Goal: Transaction & Acquisition: Book appointment/travel/reservation

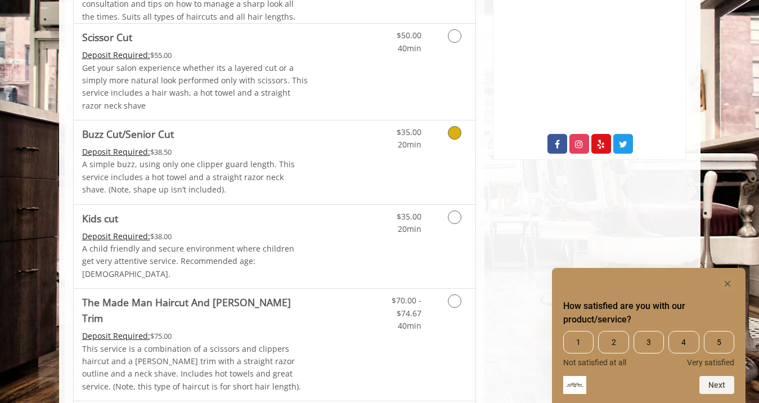
scroll to position [585, 0]
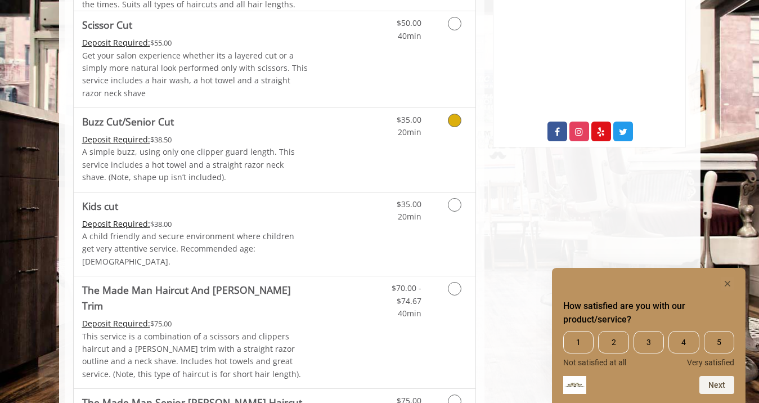
click at [375, 163] on div "$35.00 20min" at bounding box center [425, 150] width 101 height 84
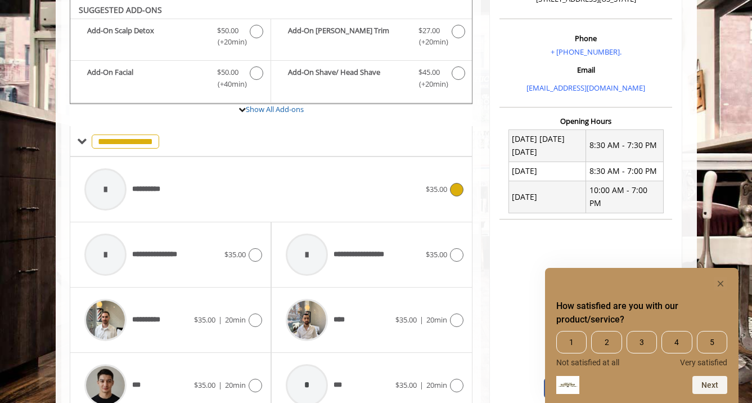
scroll to position [328, 0]
click at [349, 188] on div "**********" at bounding box center [253, 189] width 348 height 53
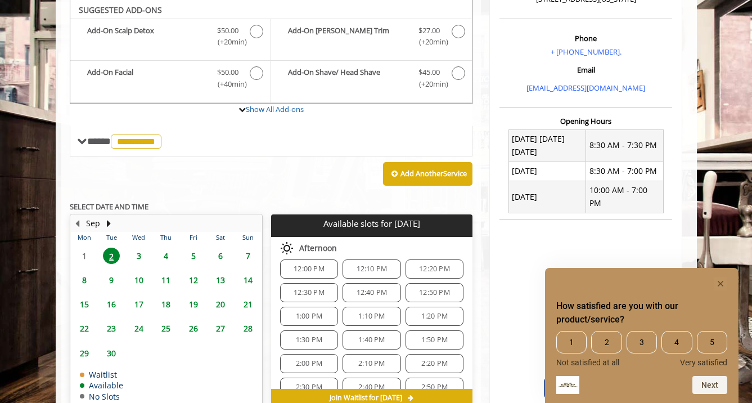
scroll to position [92, 0]
click at [365, 318] on span "1:10 PM" at bounding box center [371, 316] width 26 height 9
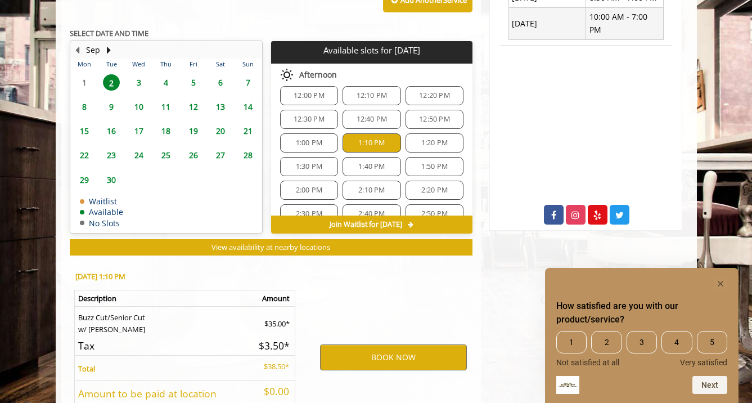
scroll to position [590, 0]
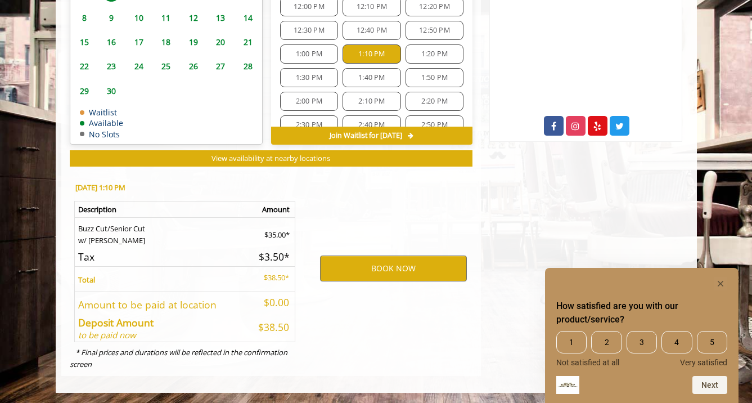
click at [310, 57] on span "1:00 PM" at bounding box center [309, 53] width 26 height 9
click at [450, 204] on div "BOOK NOW" at bounding box center [393, 268] width 175 height 192
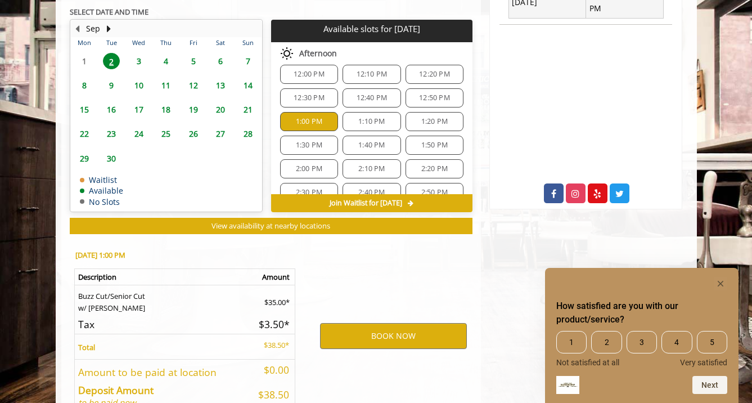
scroll to position [500, 0]
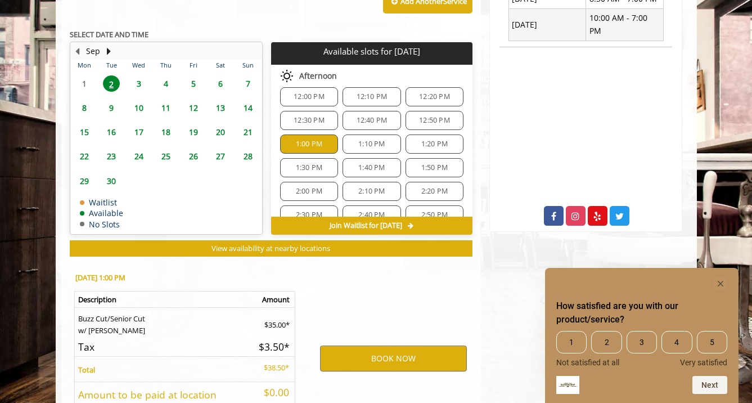
click at [348, 141] on span "1:10 PM" at bounding box center [372, 143] width 48 height 9
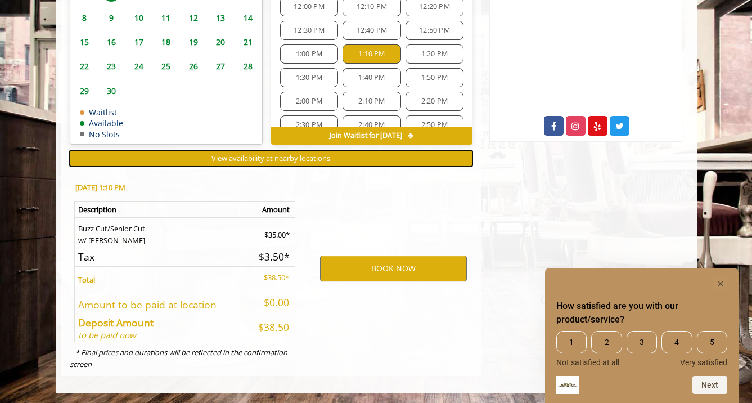
click at [307, 158] on span "View availability at nearby locations" at bounding box center [270, 158] width 119 height 10
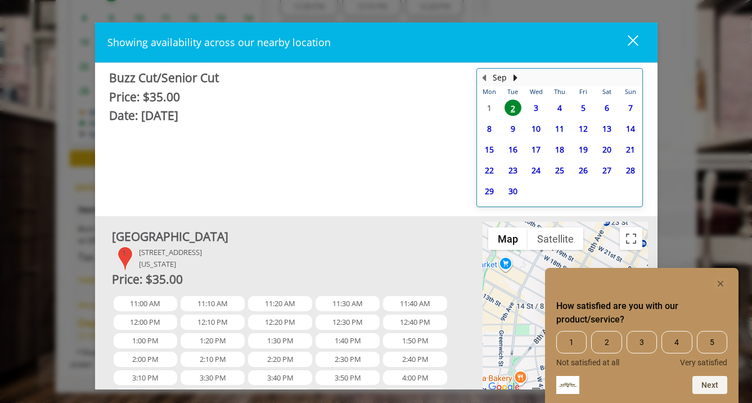
scroll to position [86, 0]
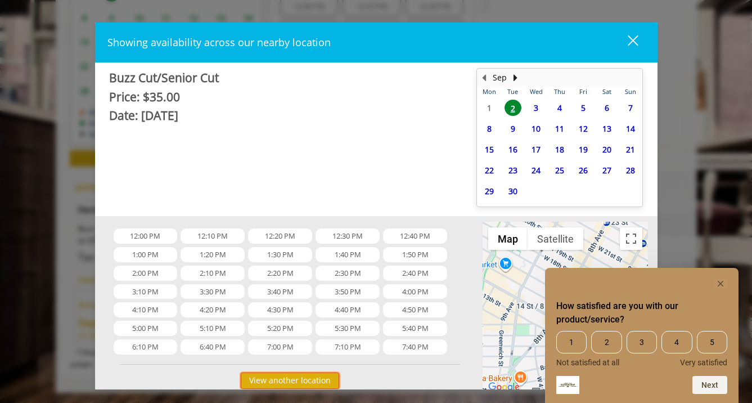
click at [313, 385] on button "View another location" at bounding box center [290, 380] width 98 height 16
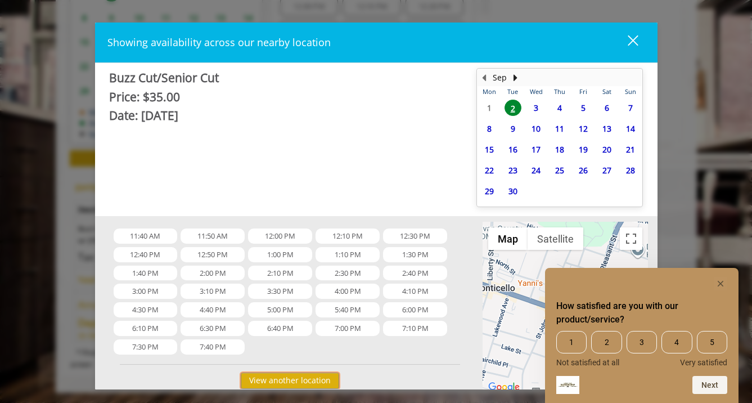
scroll to position [0, 0]
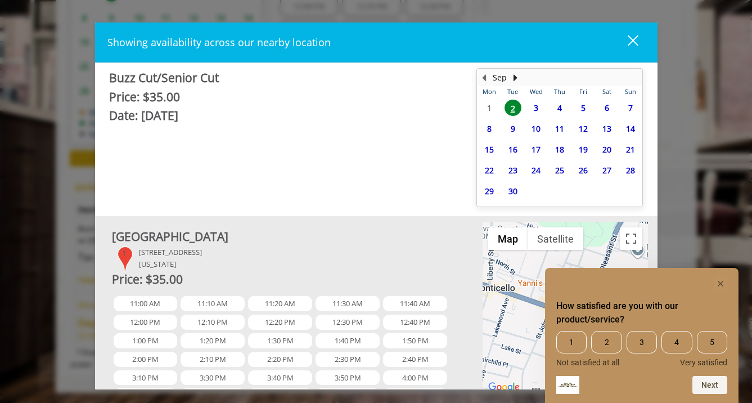
click at [633, 37] on div "close" at bounding box center [626, 42] width 22 height 17
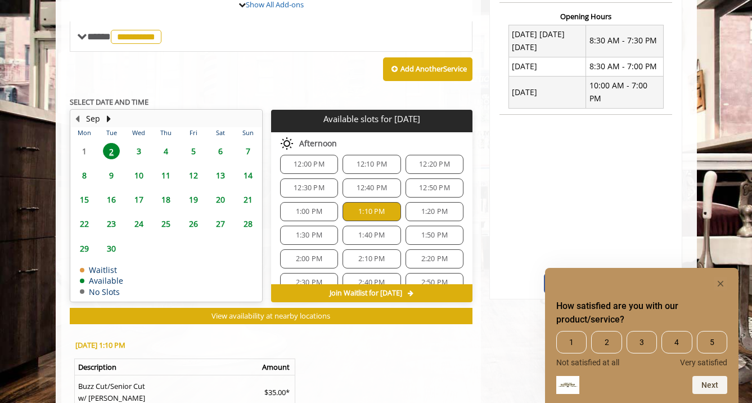
scroll to position [411, 0]
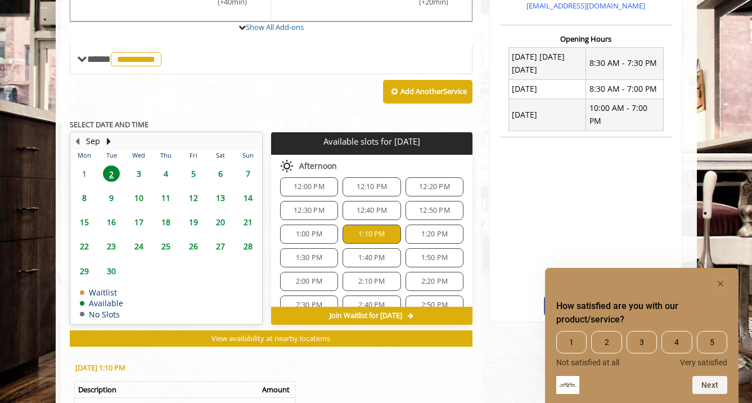
click at [301, 235] on span "1:00 PM" at bounding box center [309, 233] width 26 height 9
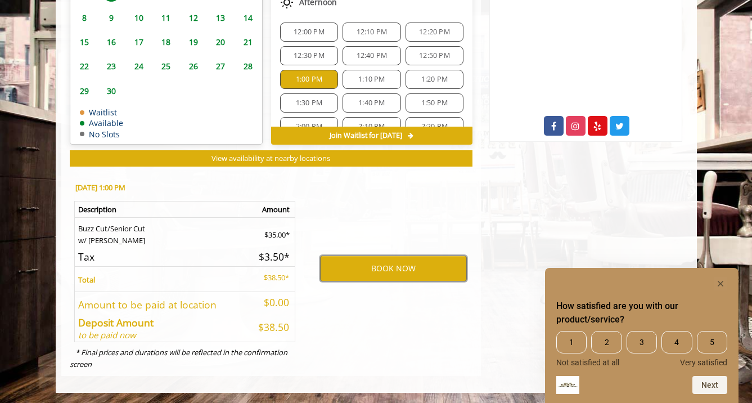
scroll to position [65, 0]
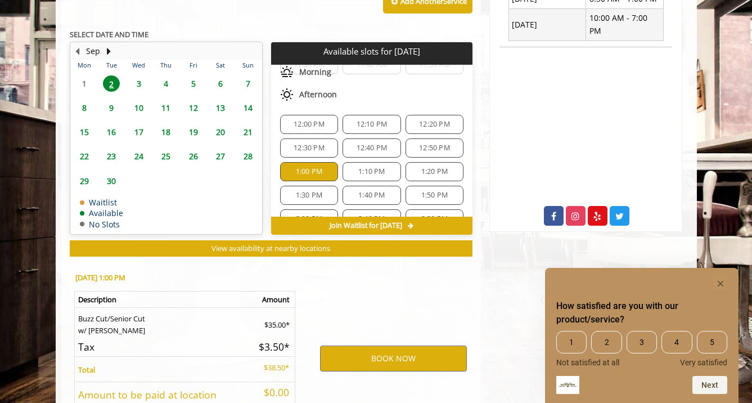
scroll to position [478, 0]
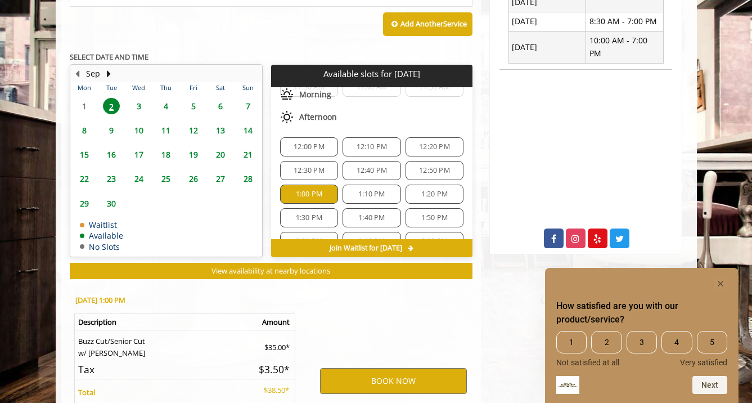
click at [358, 167] on span "12:40 PM" at bounding box center [372, 170] width 31 height 9
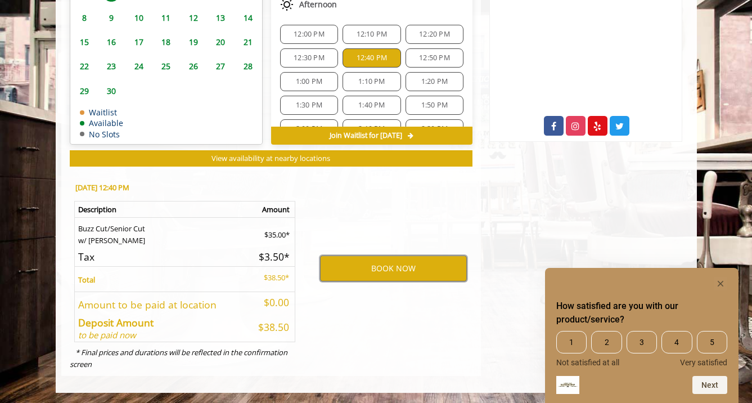
click at [358, 30] on span "12:10 PM" at bounding box center [372, 34] width 31 height 9
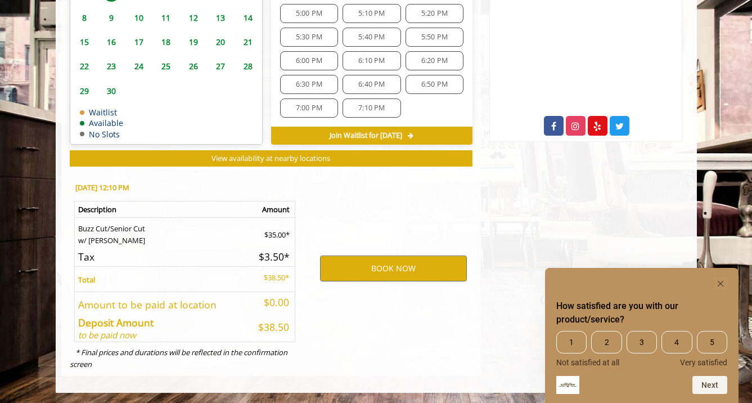
click at [438, 80] on span "6:50 PM" at bounding box center [434, 84] width 26 height 9
click at [384, 103] on span "7:10 PM" at bounding box center [372, 107] width 48 height 9
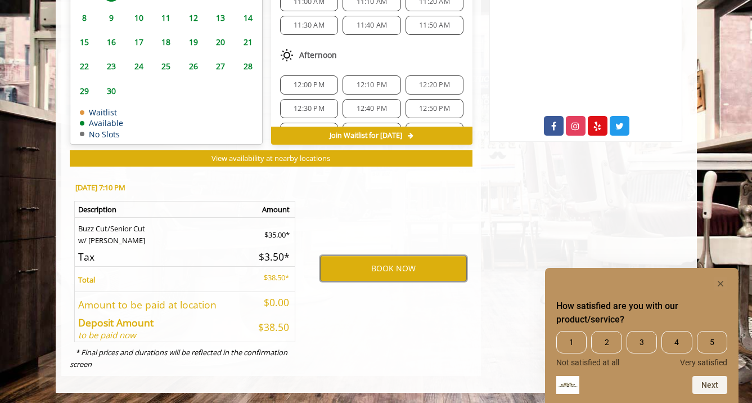
scroll to position [0, 0]
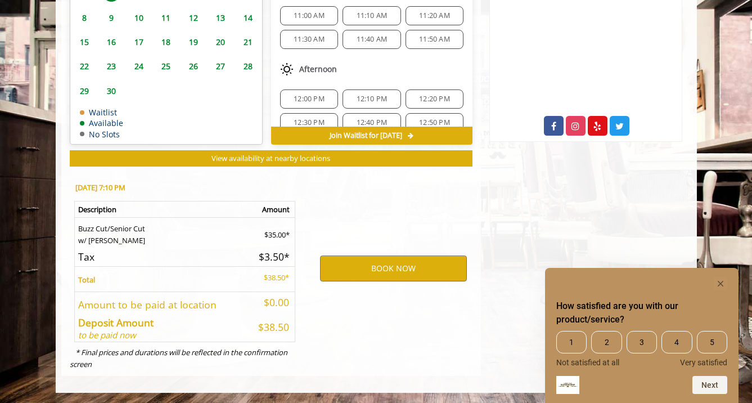
click at [377, 13] on span "11:10 AM" at bounding box center [372, 15] width 31 height 9
click at [379, 33] on div "11:40 AM" at bounding box center [371, 39] width 58 height 19
